Goal: Task Accomplishment & Management: Use online tool/utility

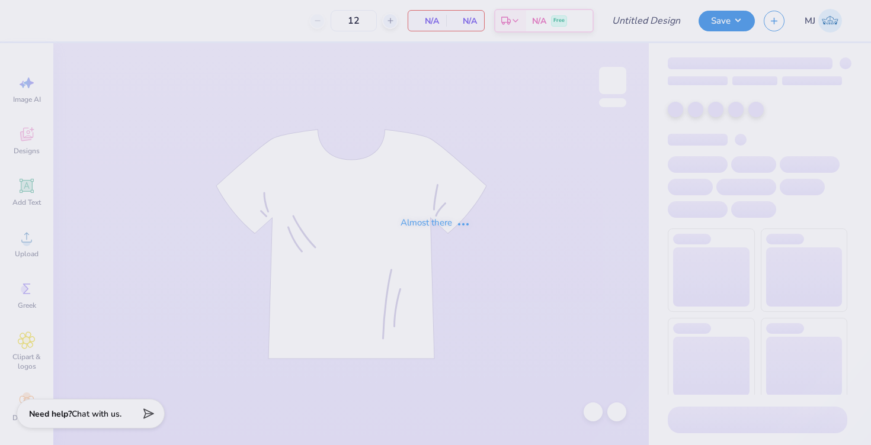
type input "50"
type input "DDD Mock Neck"
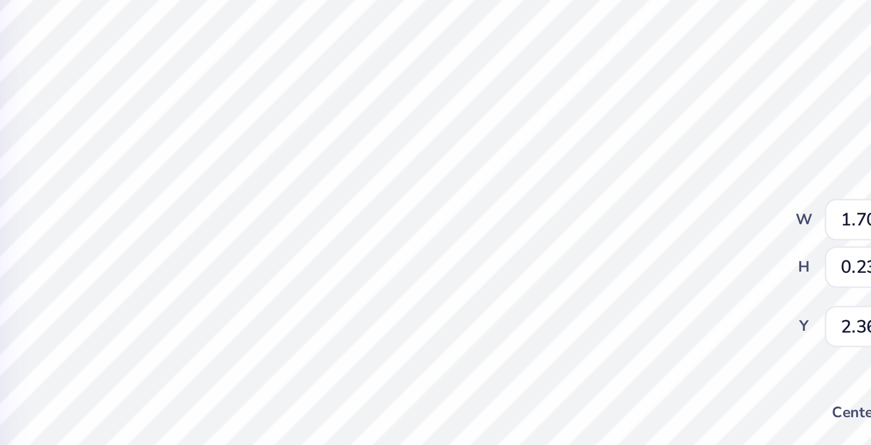
type textarea "x"
type textarea "D kappa"
type textarea "x"
type textarea "De kappa"
type textarea "x"
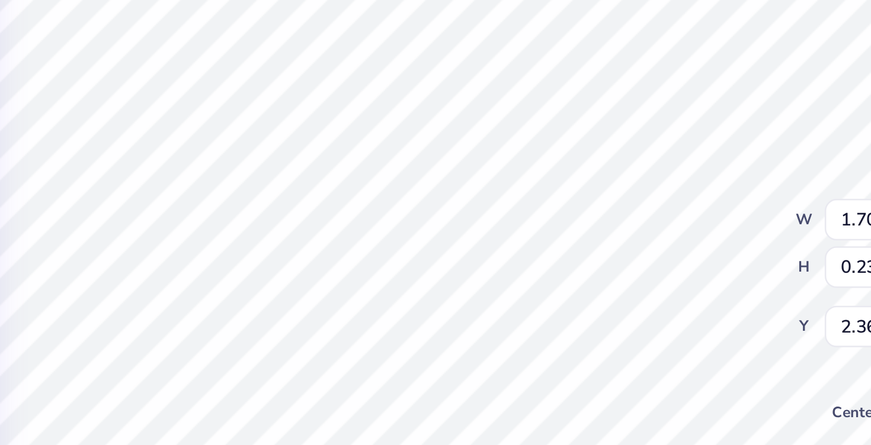
type textarea "Del kappa"
type textarea "x"
type textarea "Delt kappa"
type textarea "x"
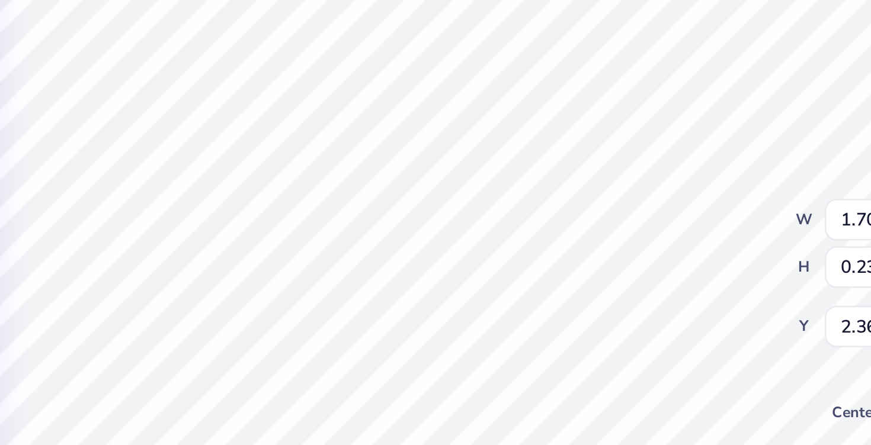
type textarea "Delta kappa"
type textarea "x"
type input "9.41"
type input "1.51"
type input "2.23"
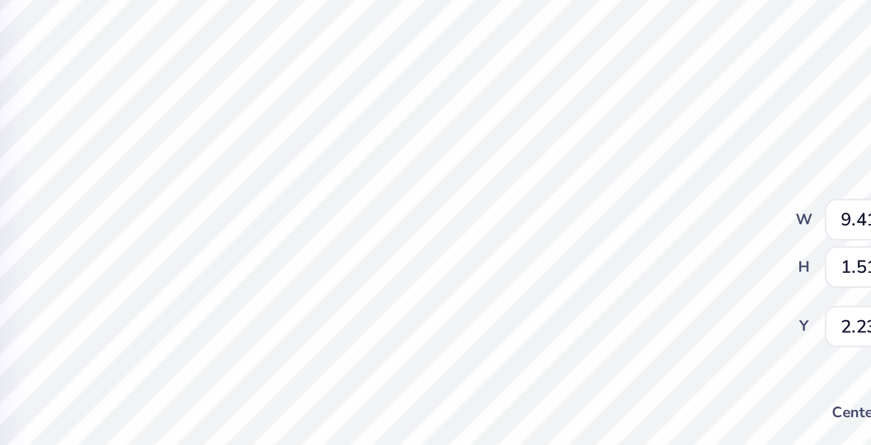
type textarea "x"
type input "1.60"
type input "0.23"
type input "2.36"
type textarea "x"
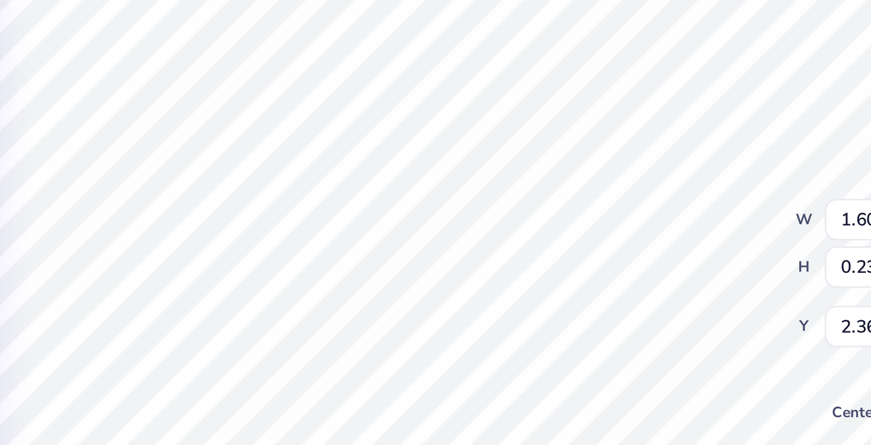
type textarea "Delta D"
type textarea "x"
type textarea "Delta DE"
type textarea "x"
type textarea "Delta DEL"
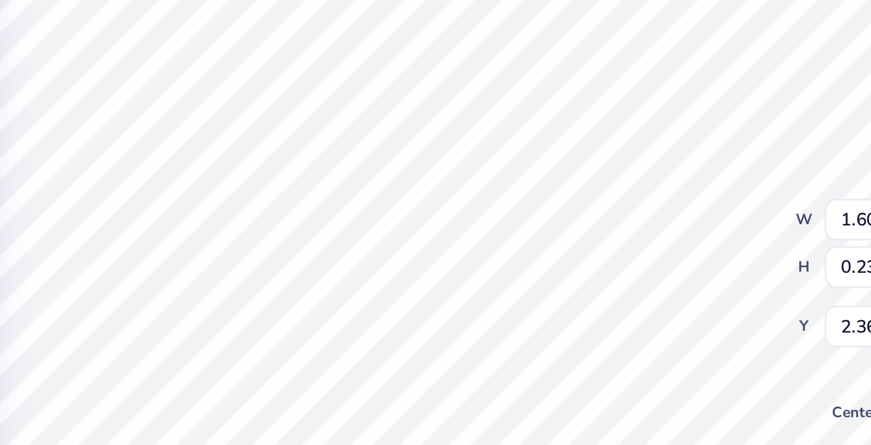
type textarea "x"
type textarea "Delta DELT"
type textarea "x"
type textarea "Delta DELTA"
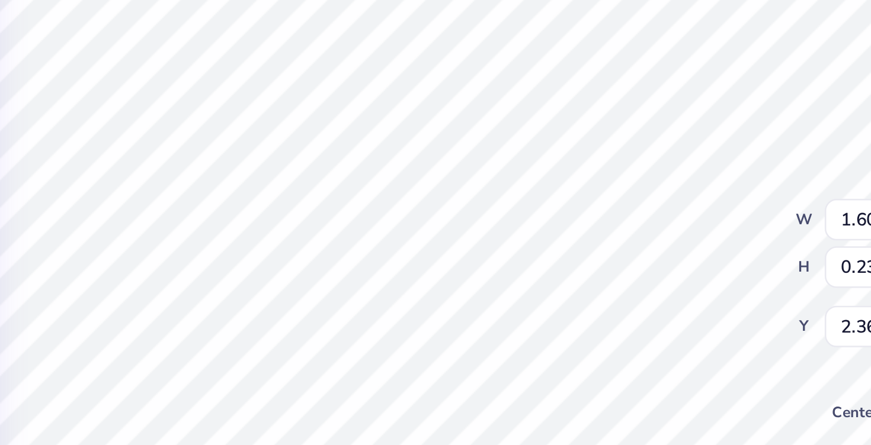
type textarea "x"
type input "1.23"
type input "2.65"
type textarea "x"
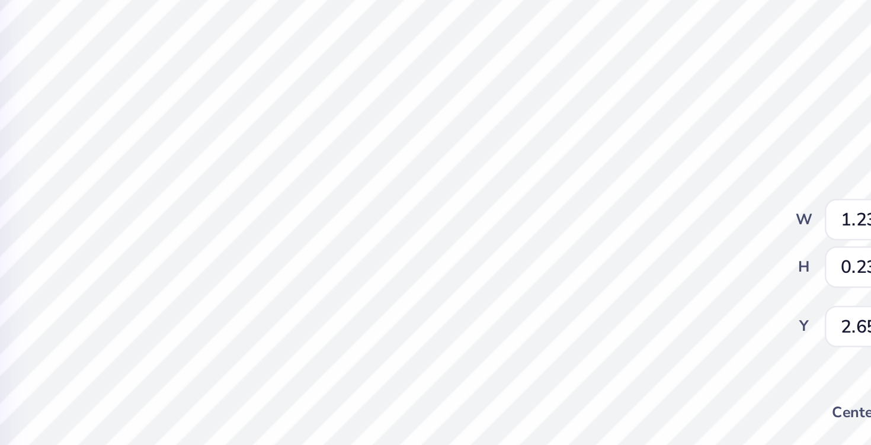
type textarea "D!!!"
type textarea "x"
type textarea "DE!!!"
type textarea "x"
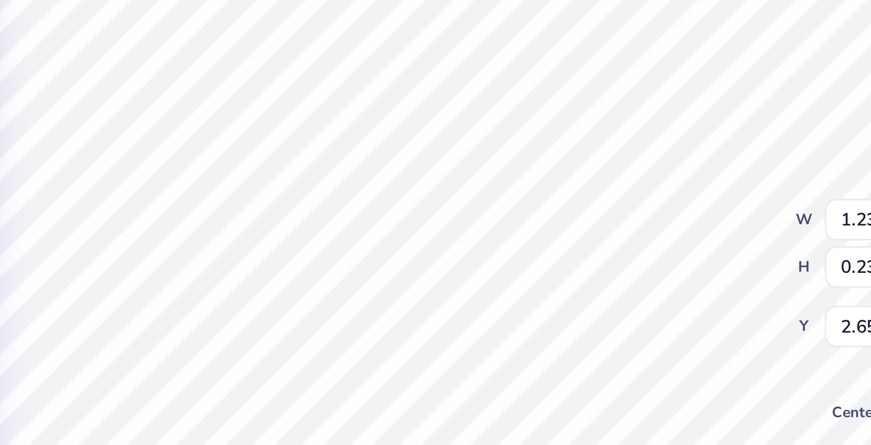
type textarea "DEL!!!"
type textarea "x"
type textarea "DELT!!!"
type textarea "x"
type textarea "DELTA!!!"
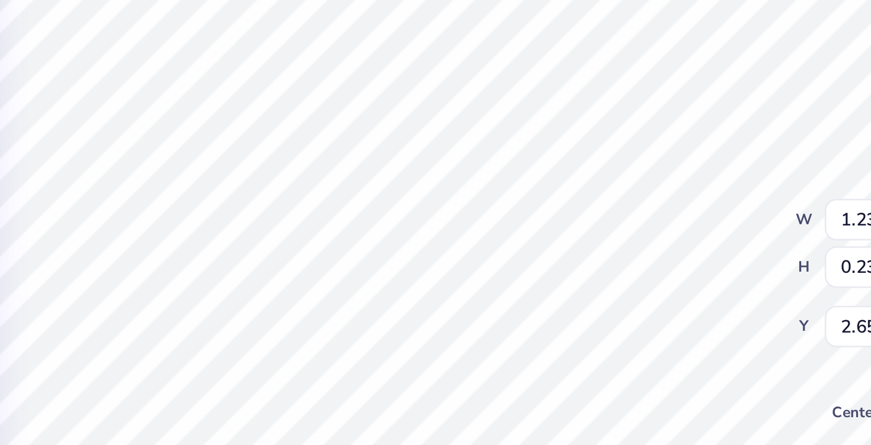
scroll to position [0, 1]
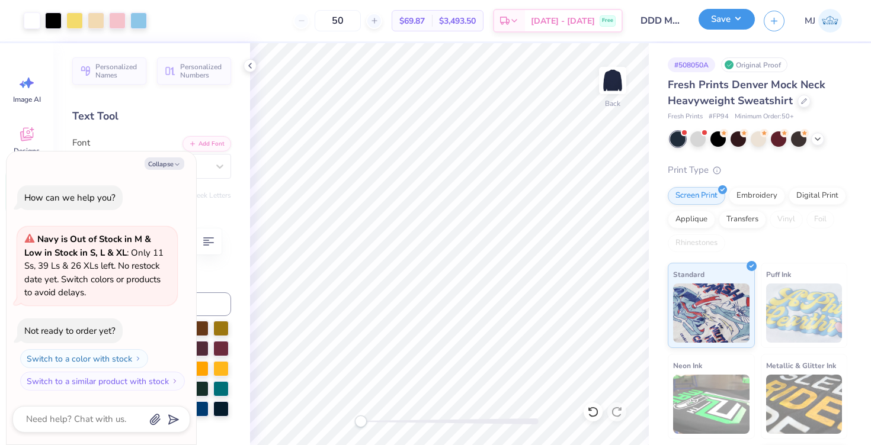
click at [736, 27] on button "Save" at bounding box center [726, 19] width 56 height 21
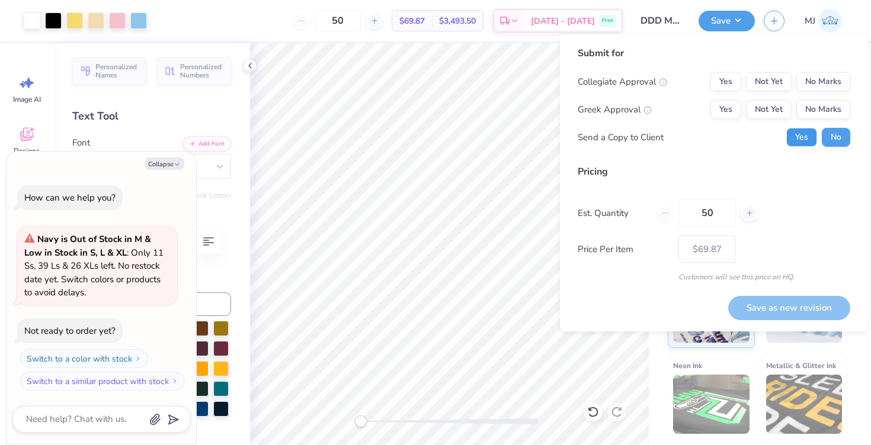
click at [809, 138] on button "Yes" at bounding box center [801, 137] width 31 height 19
click at [820, 79] on button "No Marks" at bounding box center [823, 81] width 54 height 19
click at [730, 113] on button "Yes" at bounding box center [725, 109] width 31 height 19
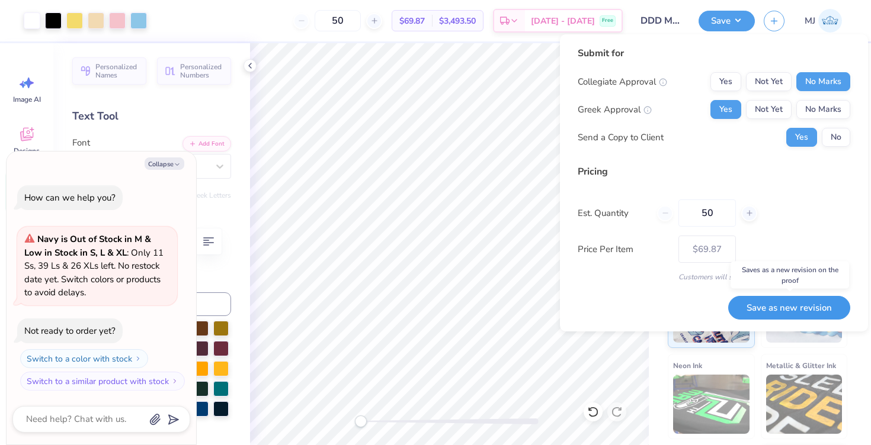
click at [783, 306] on button "Save as new revision" at bounding box center [789, 308] width 122 height 24
type textarea "x"
type input "– –"
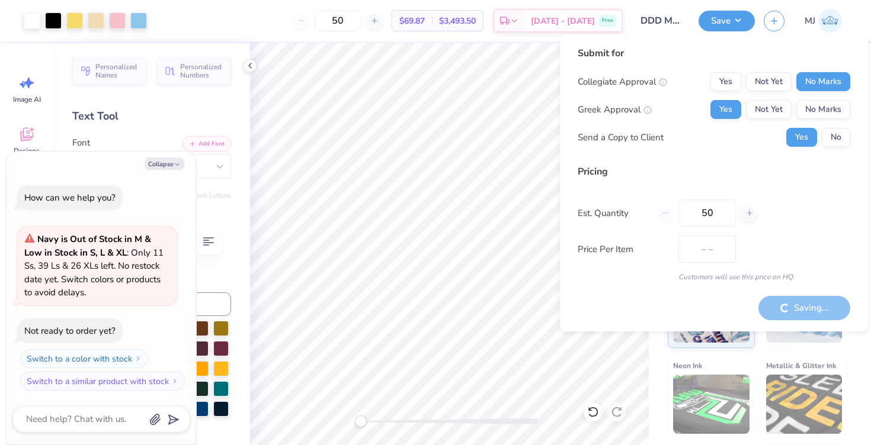
type textarea "x"
type input "$69.87"
type textarea "x"
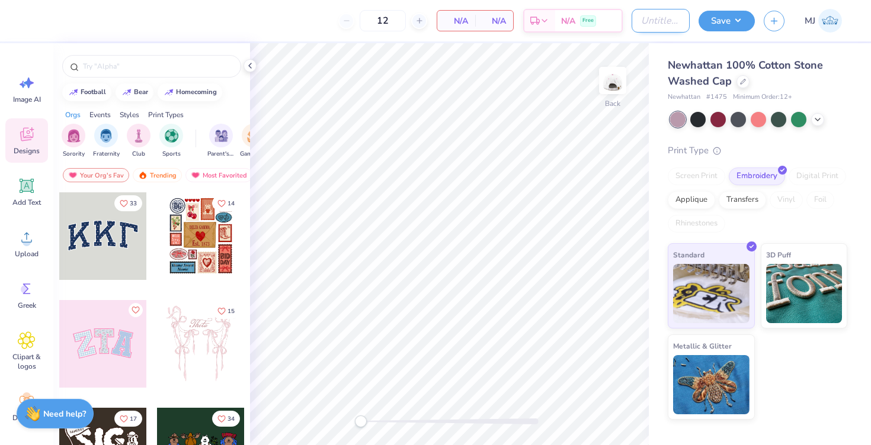
click at [631, 22] on input "Design Title" at bounding box center [660, 21] width 58 height 24
type input "a"
click at [644, 22] on input "baseball Hat" at bounding box center [660, 21] width 58 height 24
type input "Baseball Hat"
click at [551, 34] on div "12 N/A Per Item N/A Total Est. Delivery N/A Free" at bounding box center [328, 20] width 590 height 41
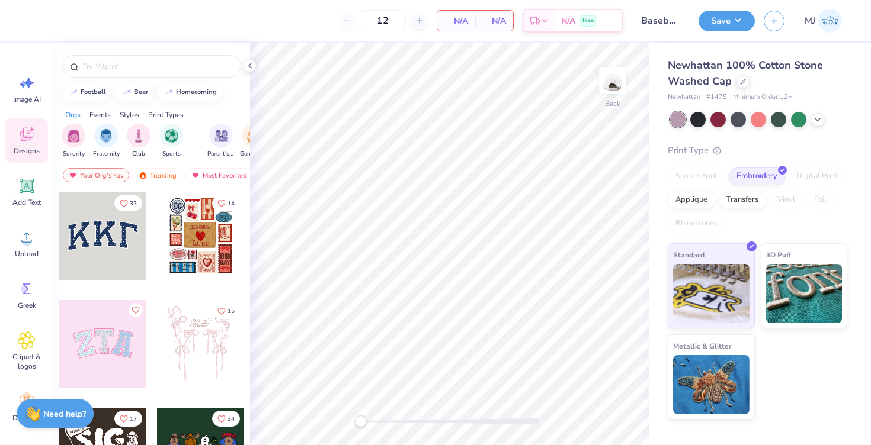
click at [469, 26] on div "N/A Per Item" at bounding box center [456, 21] width 38 height 20
click at [454, 23] on span "N/A" at bounding box center [456, 21] width 24 height 12
click at [781, 121] on div at bounding box center [778, 118] width 15 height 15
click at [27, 203] on span "Add Text" at bounding box center [26, 202] width 28 height 9
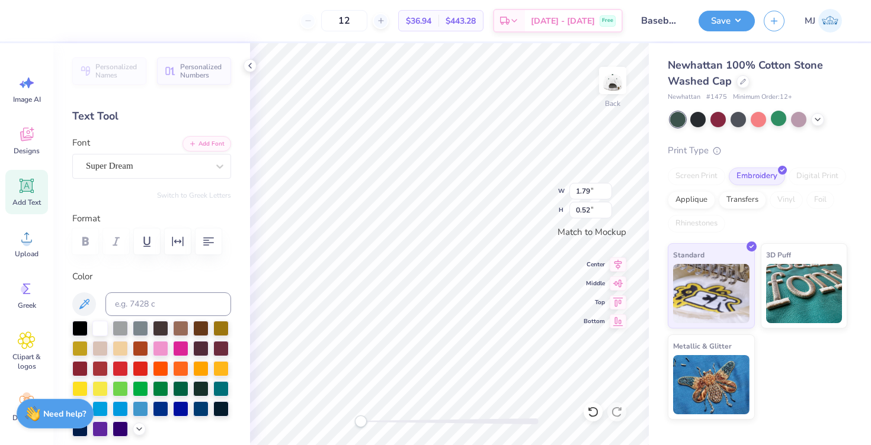
scroll to position [0, 1]
type textarea "Tri Delta"
click at [121, 174] on div "Super Dream" at bounding box center [147, 166] width 124 height 18
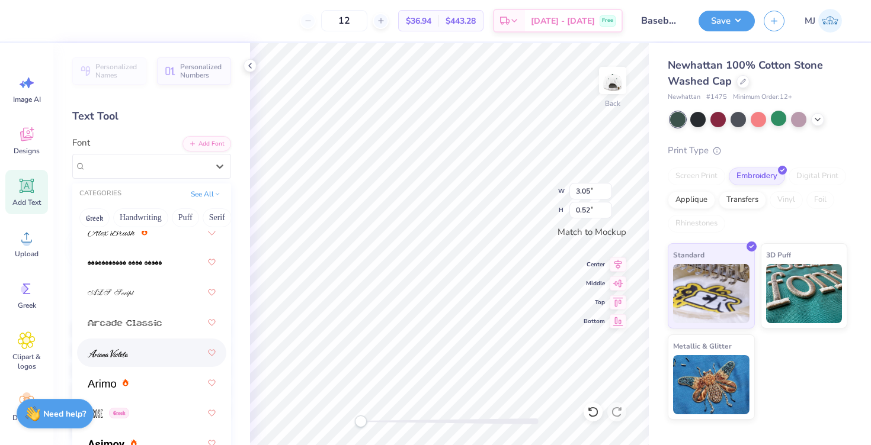
scroll to position [393, 0]
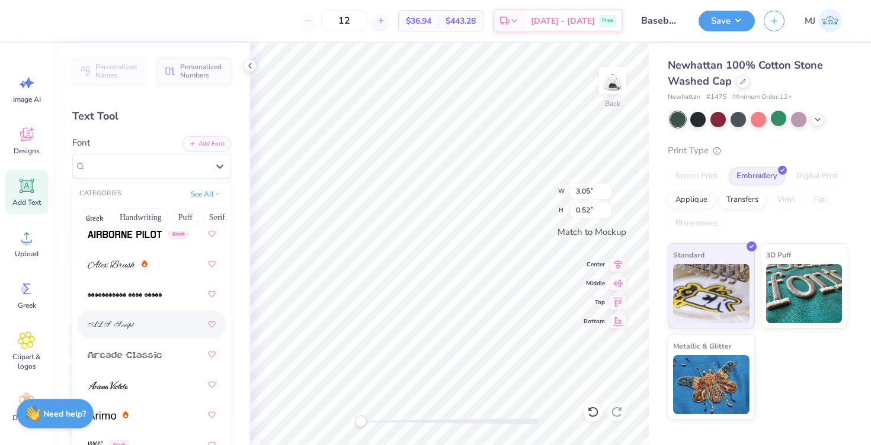
click at [133, 323] on img at bounding box center [111, 325] width 47 height 8
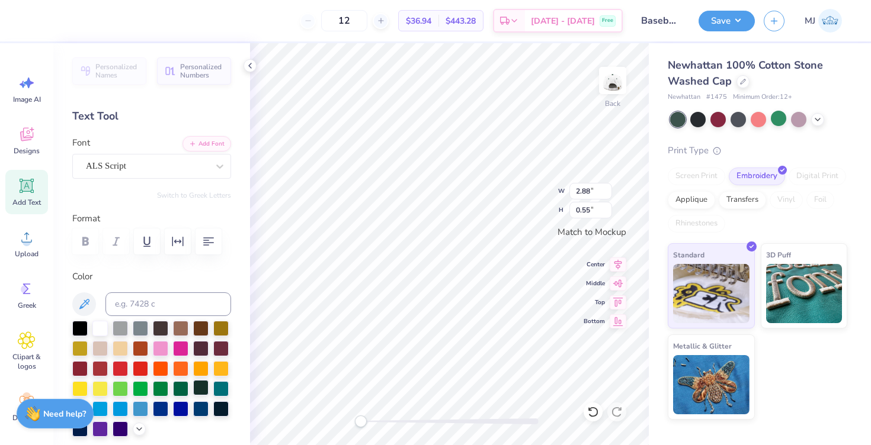
click at [196, 389] on div at bounding box center [200, 387] width 15 height 15
click at [188, 389] on div at bounding box center [180, 387] width 15 height 15
click at [183, 390] on div at bounding box center [180, 387] width 15 height 15
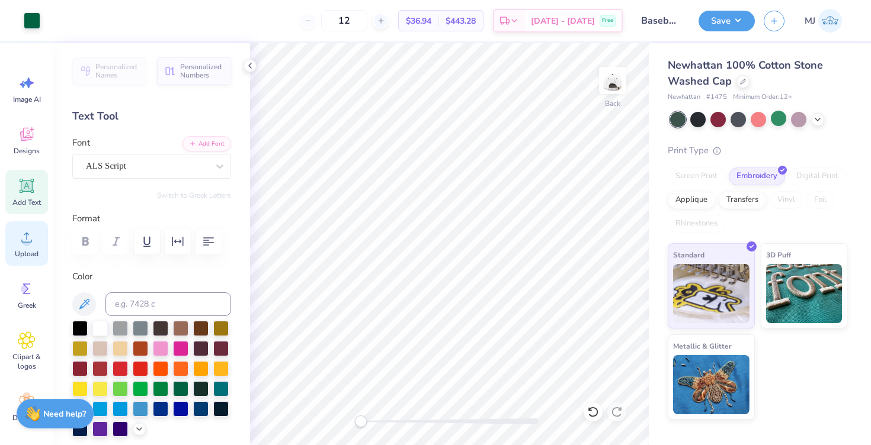
click at [22, 240] on icon at bounding box center [27, 238] width 18 height 18
click at [18, 199] on span "Add Text" at bounding box center [26, 202] width 28 height 9
type textarea "since 1888"
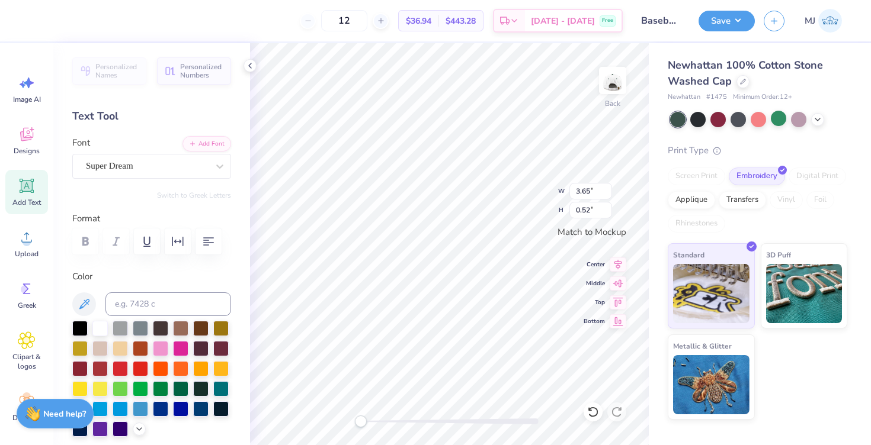
type textarea "SINCE 1888"
click at [115, 161] on div "Super Dream" at bounding box center [147, 166] width 124 height 18
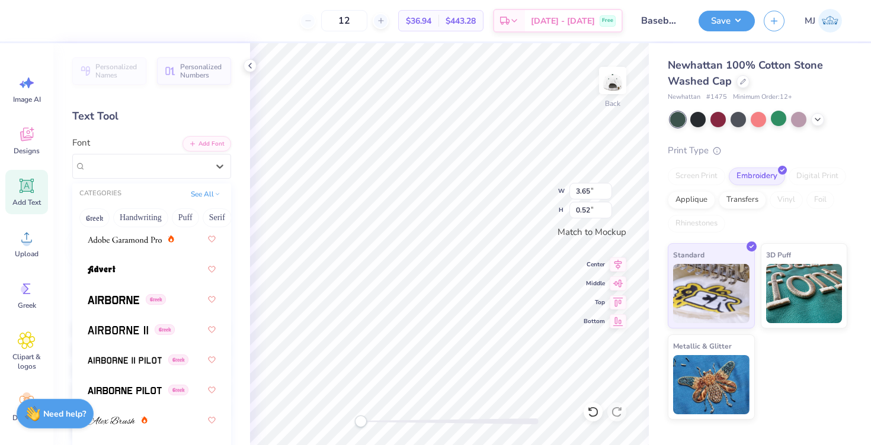
scroll to position [236, 0]
click at [105, 297] on img at bounding box center [114, 301] width 52 height 8
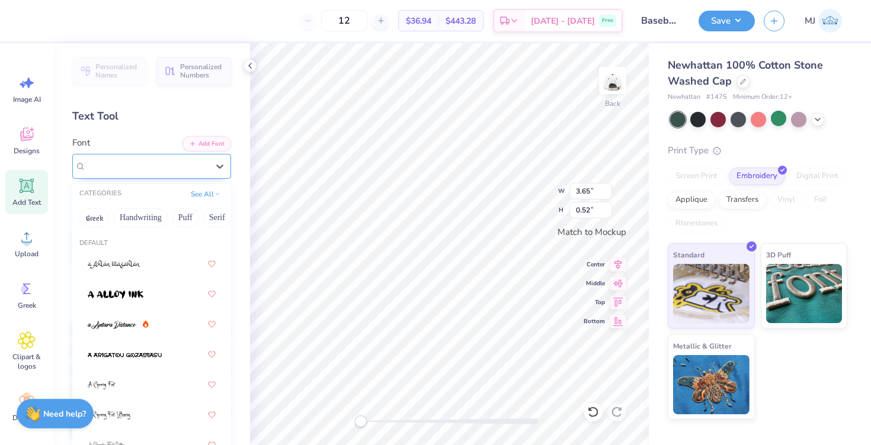
click at [130, 167] on div "Airborne Greek" at bounding box center [147, 166] width 124 height 18
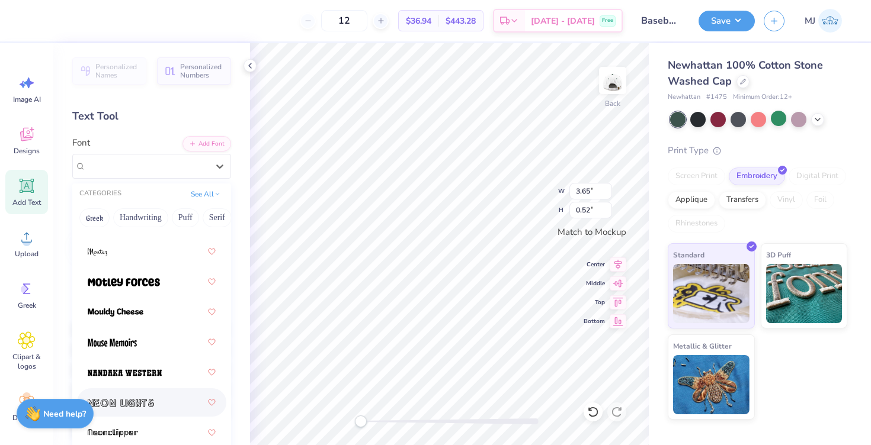
scroll to position [6257, 0]
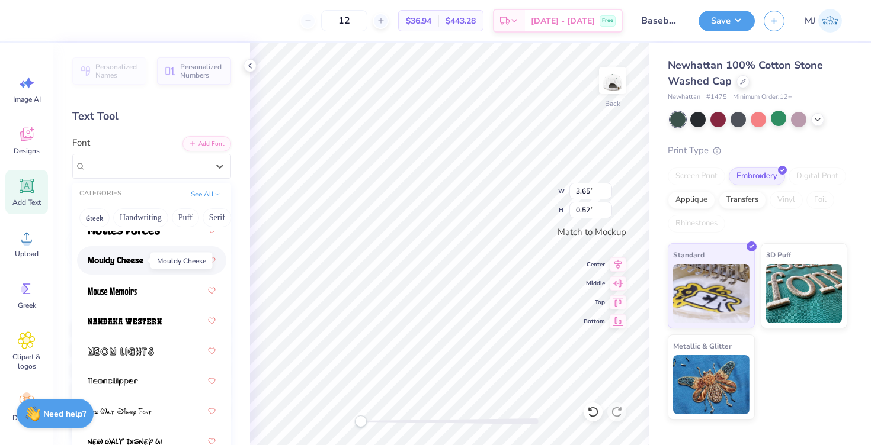
click at [134, 259] on img at bounding box center [116, 261] width 56 height 8
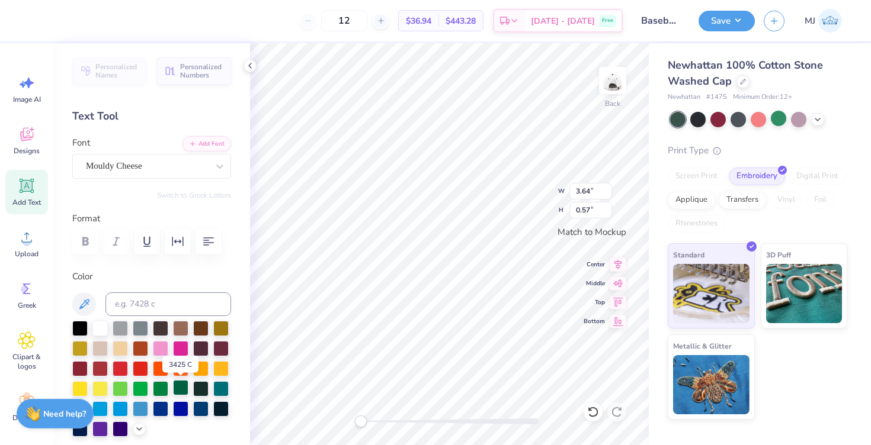
click at [181, 390] on div at bounding box center [180, 387] width 15 height 15
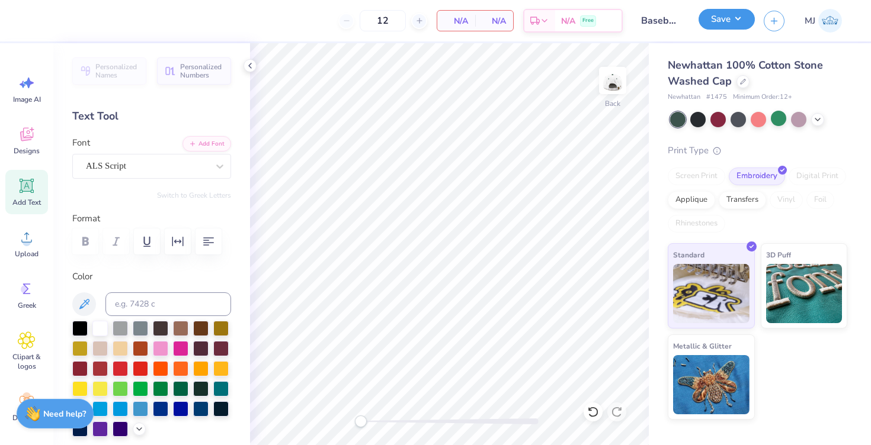
click at [729, 17] on button "Save" at bounding box center [726, 19] width 56 height 21
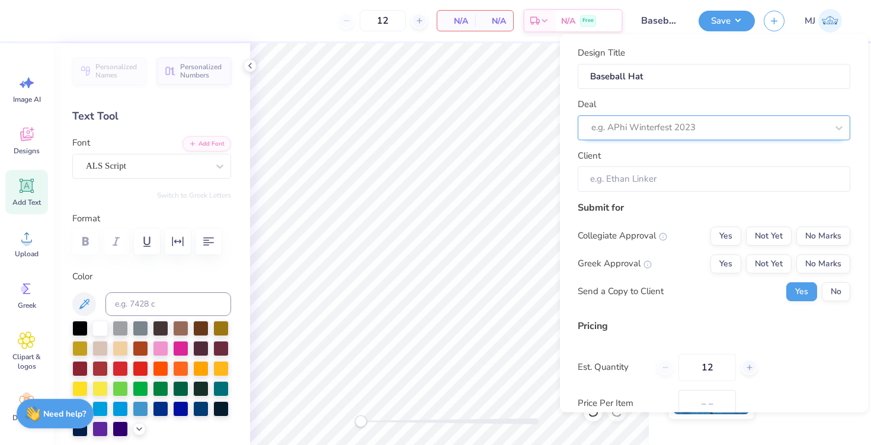
click at [636, 126] on div at bounding box center [709, 128] width 236 height 16
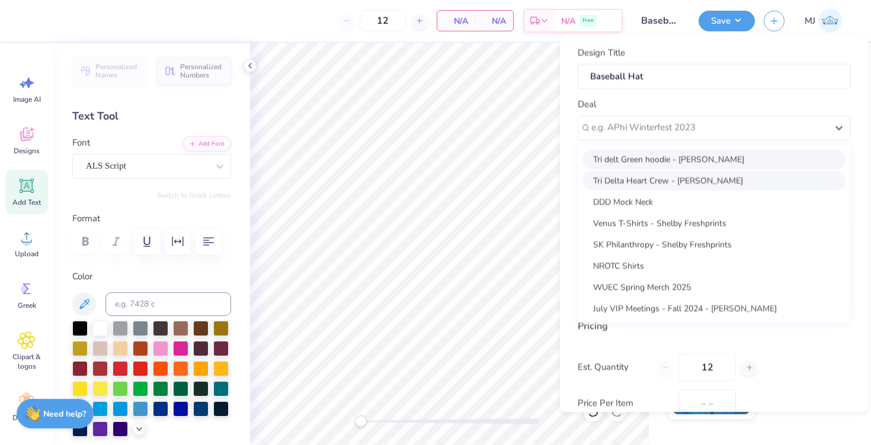
click at [637, 162] on div "Tri delt Green hoodie - Kenadi Crawford" at bounding box center [713, 159] width 263 height 20
type input "Kenadi Crawford"
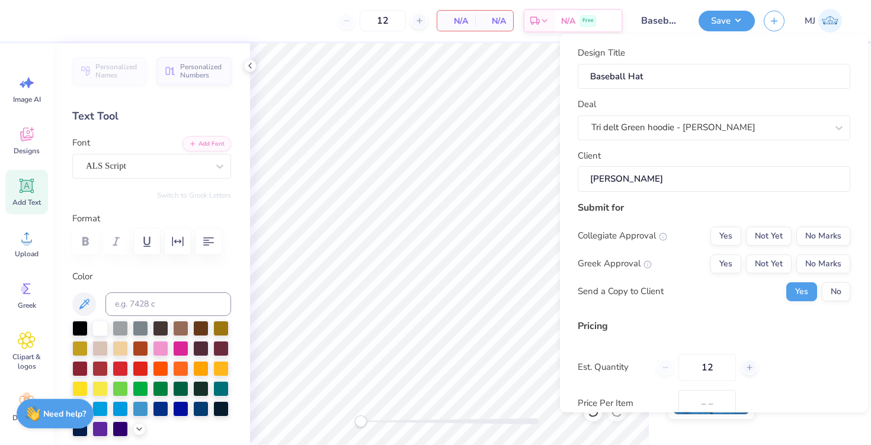
click at [637, 178] on input "Kenadi Crawford" at bounding box center [714, 178] width 272 height 25
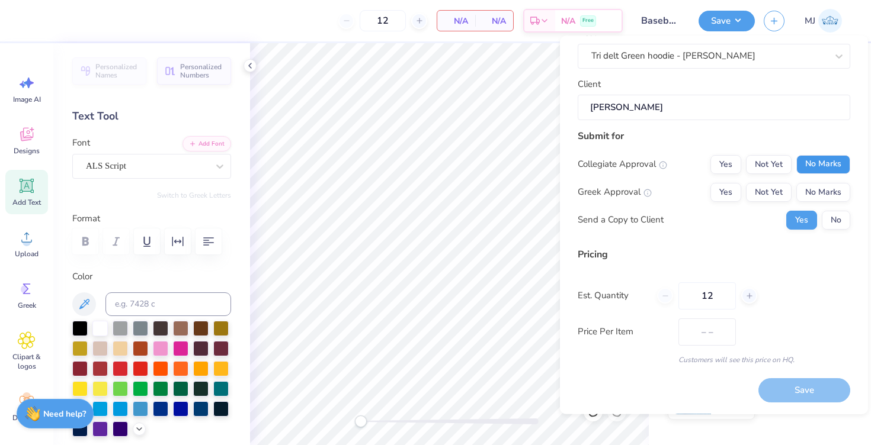
click at [814, 169] on button "No Marks" at bounding box center [823, 164] width 54 height 19
click at [770, 165] on button "Not Yet" at bounding box center [769, 164] width 46 height 19
click at [770, 191] on button "Not Yet" at bounding box center [769, 192] width 46 height 19
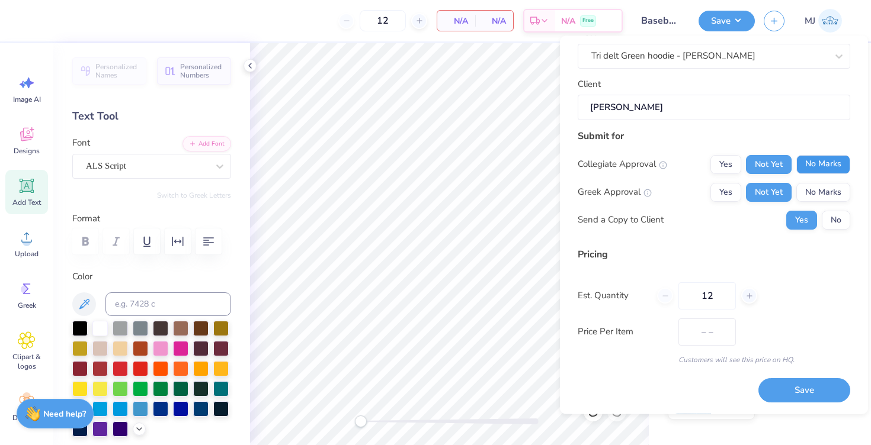
click at [811, 165] on button "No Marks" at bounding box center [823, 164] width 54 height 19
click at [796, 396] on button "Save" at bounding box center [804, 391] width 92 height 24
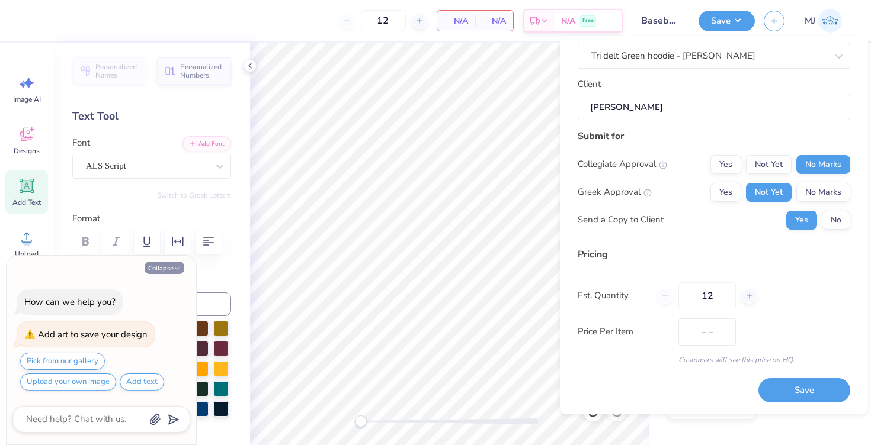
click at [175, 274] on button "Collapse" at bounding box center [165, 268] width 40 height 12
type textarea "x"
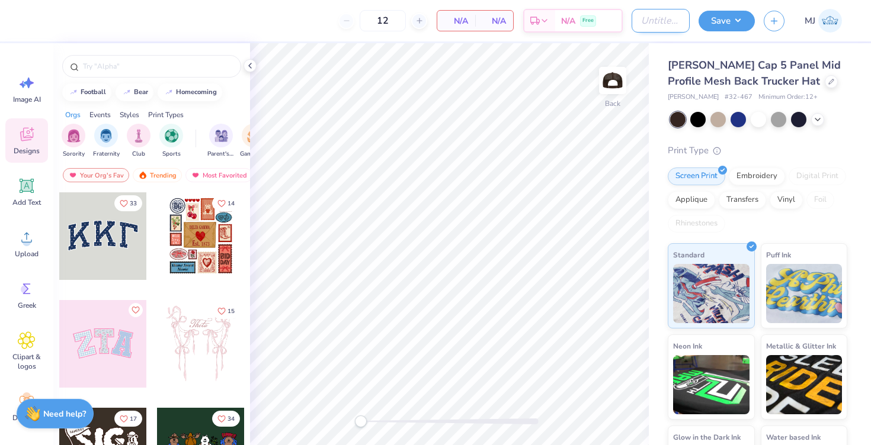
click at [656, 24] on input "Design Title" at bounding box center [660, 21] width 58 height 24
type input "Brown Hat"
click at [25, 233] on icon at bounding box center [27, 238] width 18 height 18
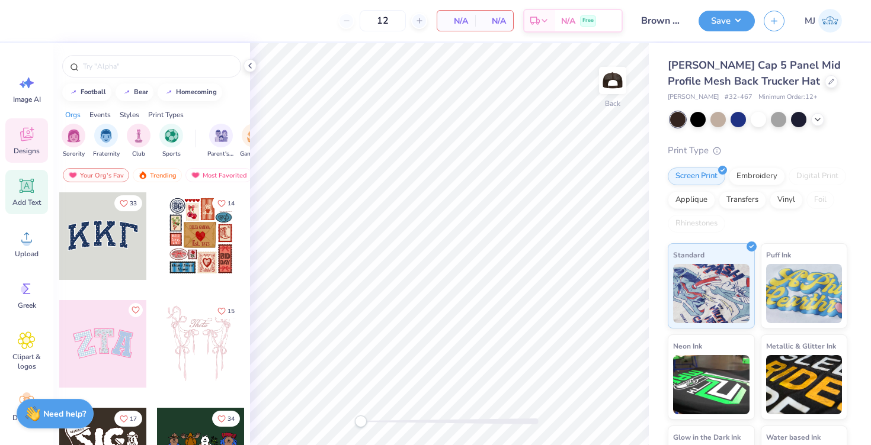
click at [23, 182] on icon at bounding box center [26, 186] width 11 height 11
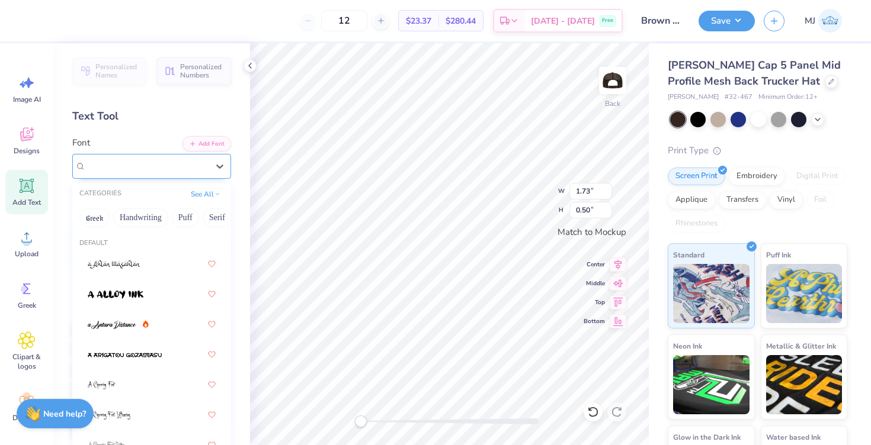
click at [106, 157] on div "Super Dream" at bounding box center [147, 166] width 124 height 18
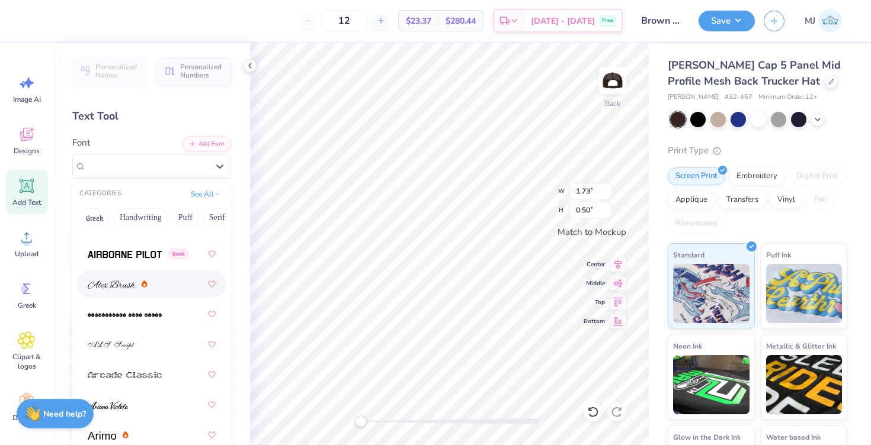
scroll to position [376, 0]
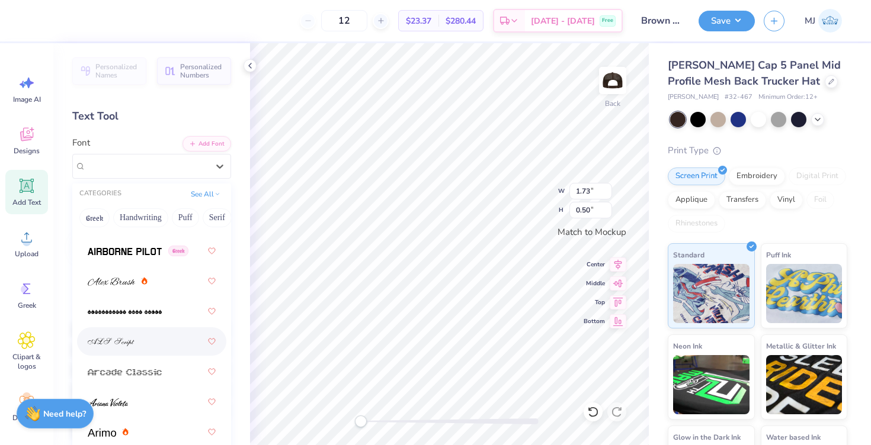
click at [133, 352] on div at bounding box center [152, 341] width 128 height 21
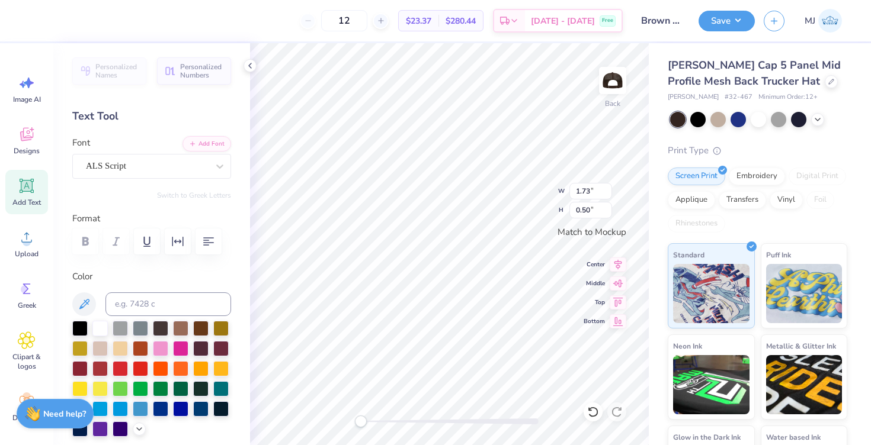
type textarea "delta delta delta"
click at [21, 193] on icon at bounding box center [27, 186] width 18 height 18
click at [117, 159] on div at bounding box center [147, 166] width 122 height 16
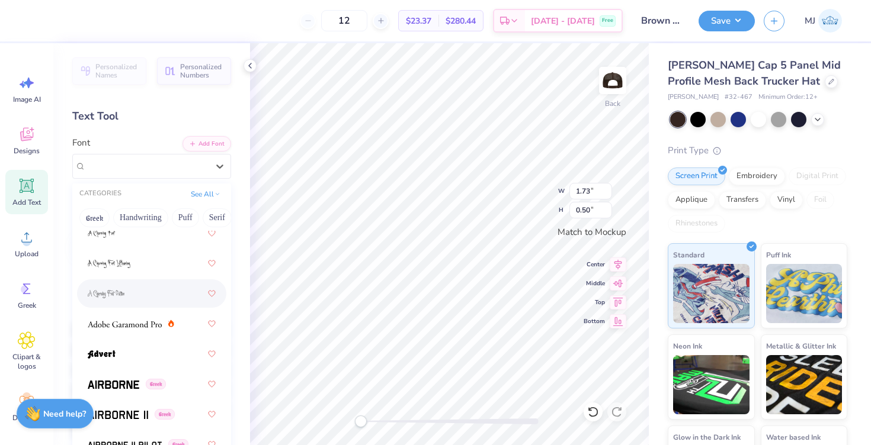
scroll to position [153, 0]
click at [146, 322] on img at bounding box center [125, 323] width 74 height 8
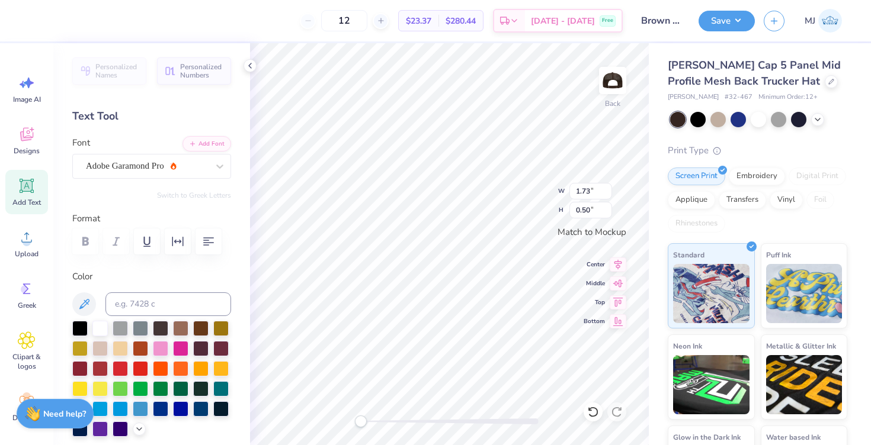
type textarea "philadelphia, pa"
type input "3.81"
type input "0.97"
type input "3.91"
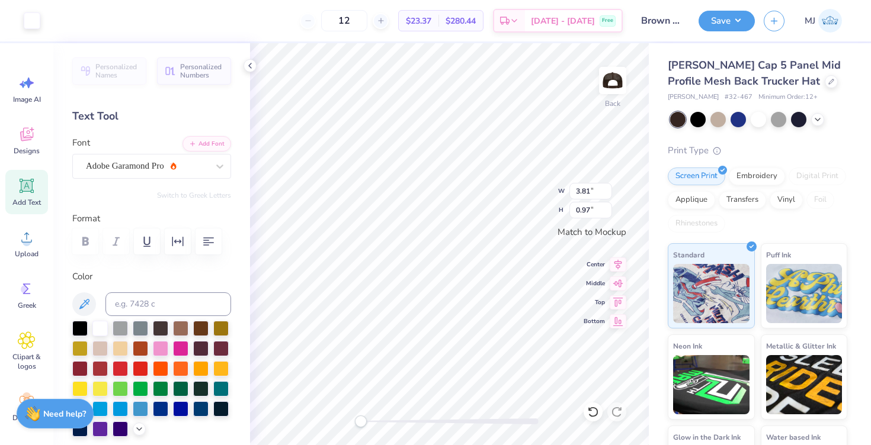
type input "0.99"
type input "3.91"
type input "0.99"
click at [741, 18] on button "Save" at bounding box center [726, 19] width 56 height 21
type input "3.86"
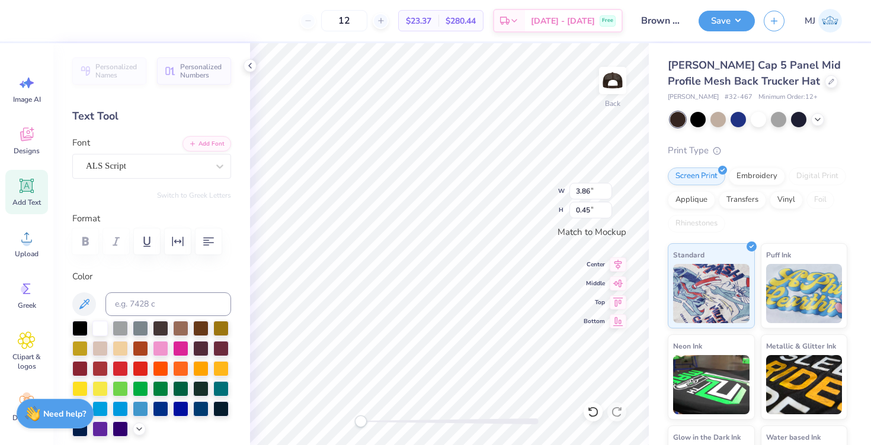
click at [518, 190] on div "Back W 3.86 3.86 " H 0.45 0.45 " Match to Mockup Center Middle Top Bottom" at bounding box center [449, 244] width 399 height 402
click at [739, 28] on button "Save" at bounding box center [726, 19] width 56 height 21
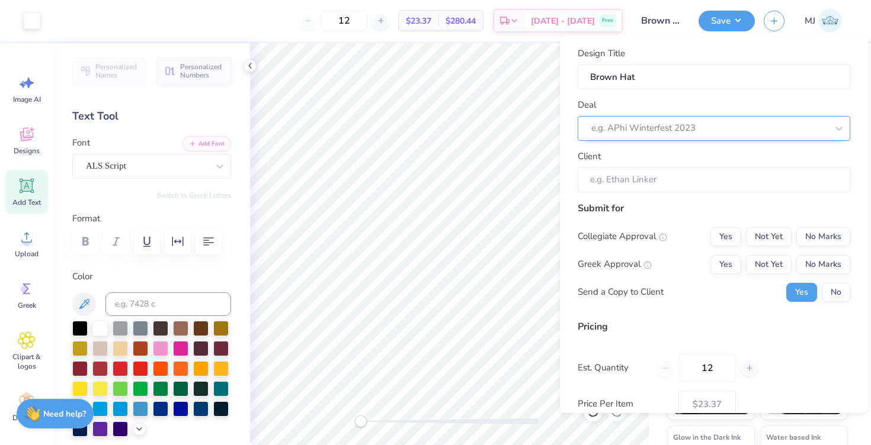
click at [701, 133] on div at bounding box center [709, 128] width 236 height 16
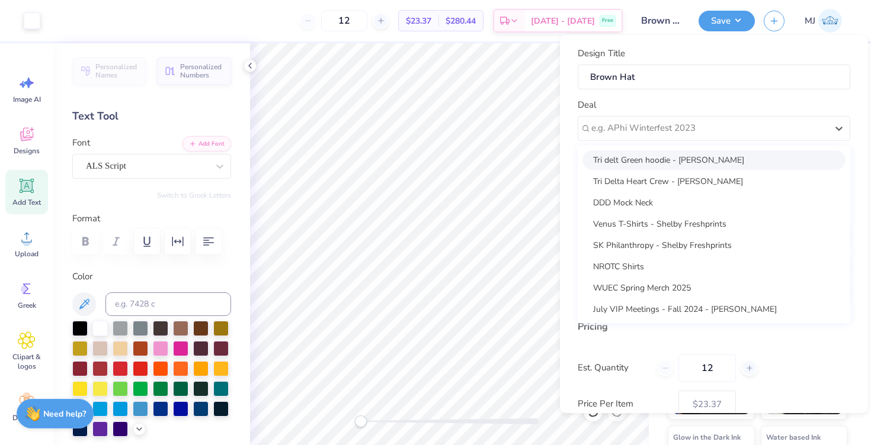
click at [669, 168] on div "Tri delt Green hoodie - Kenadi Crawford" at bounding box center [713, 160] width 263 height 20
type input "Kenadi Crawford"
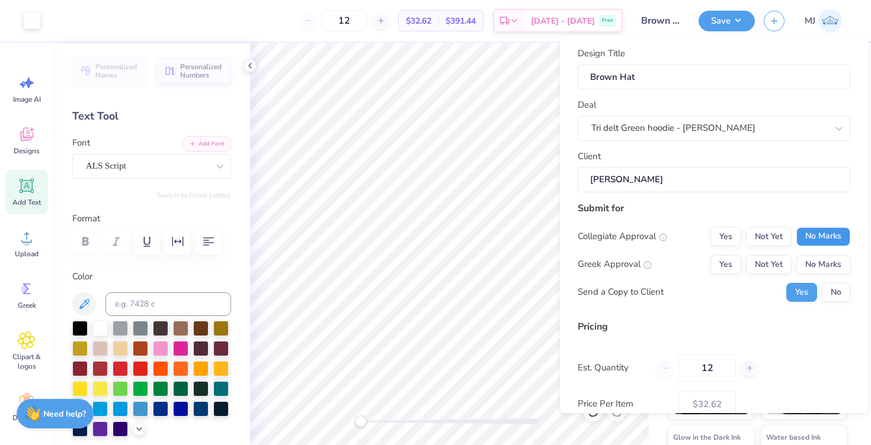
click at [824, 229] on button "No Marks" at bounding box center [823, 236] width 54 height 19
click at [765, 262] on button "Not Yet" at bounding box center [769, 264] width 46 height 19
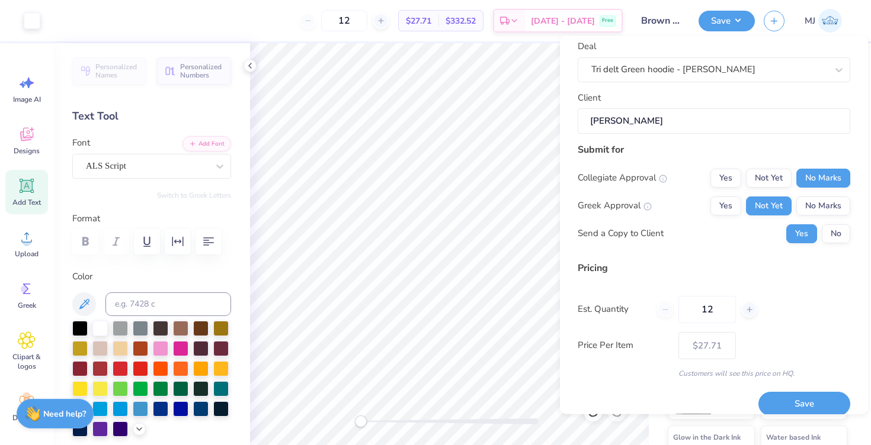
scroll to position [65, 0]
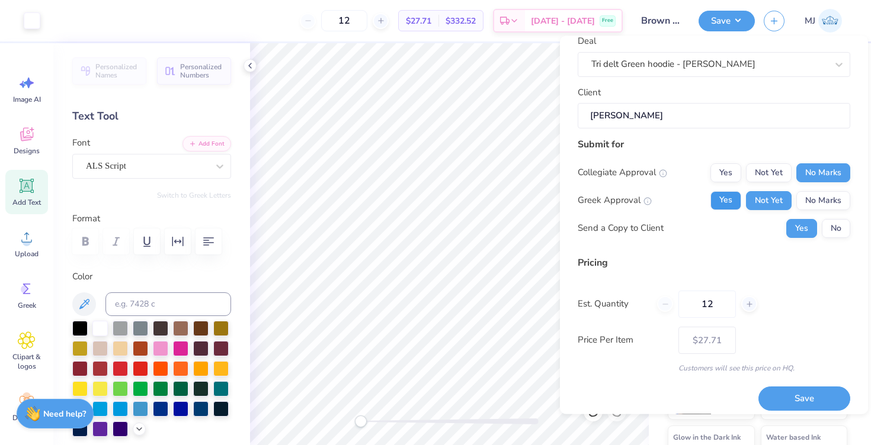
click at [721, 203] on button "Yes" at bounding box center [725, 200] width 31 height 19
click at [755, 200] on button "Not Yet" at bounding box center [769, 200] width 46 height 19
click at [797, 394] on button "Save" at bounding box center [804, 399] width 92 height 24
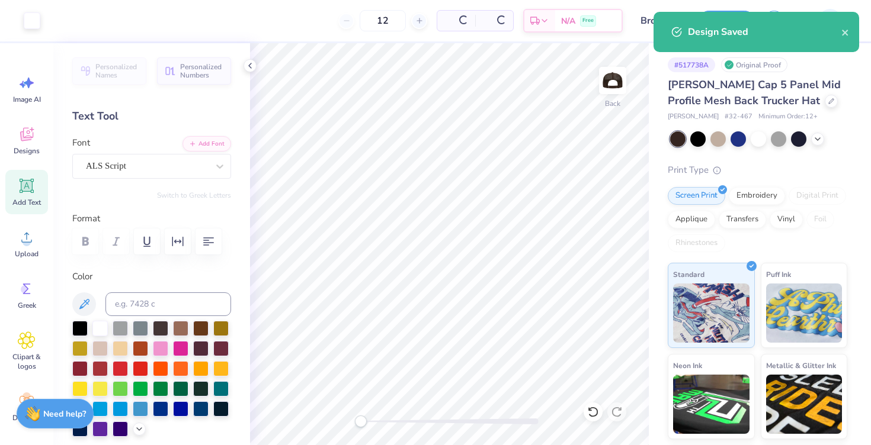
type input "$27.71"
click at [846, 31] on icon "close" at bounding box center [845, 33] width 6 height 6
